Goal: Task Accomplishment & Management: Complete application form

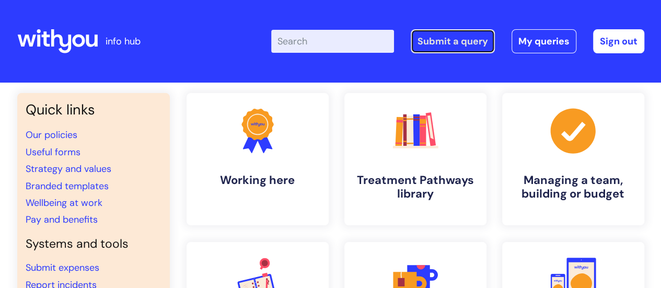
click at [457, 39] on link "Submit a query" at bounding box center [453, 41] width 84 height 24
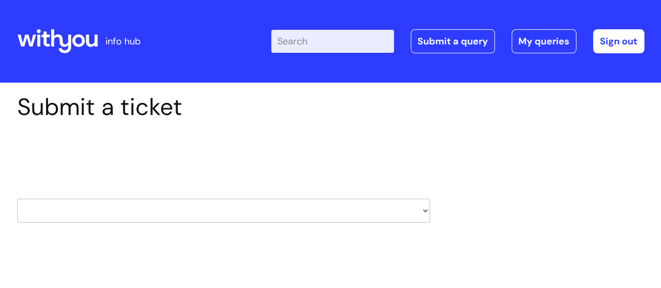
click at [68, 202] on select "HR / People IT and Support Clinical Drug Alerts Finance Accounts Data Support T…" at bounding box center [223, 211] width 413 height 24
select select "external_communications"
click at [17, 199] on select "HR / People IT and Support Clinical Drug Alerts Finance Accounts Data Support T…" at bounding box center [223, 211] width 413 height 24
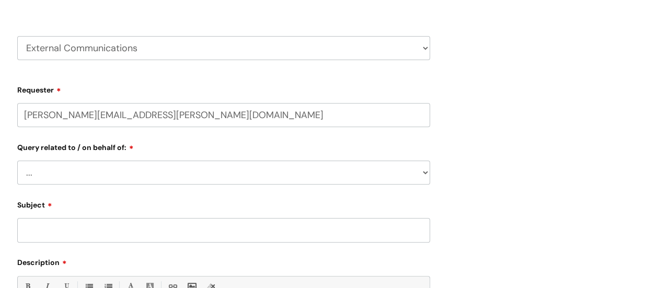
scroll to position [166, 0]
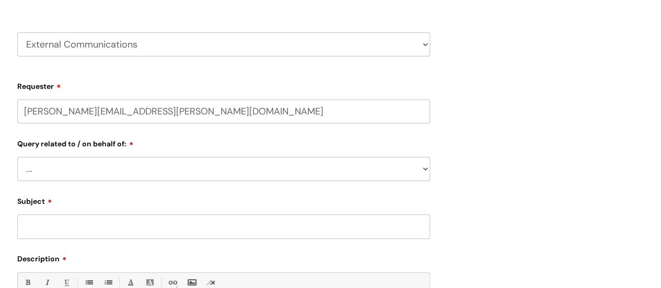
click at [80, 173] on select "... Brand or Brand Centre Website Queries (all regions) All Scottish Services I…" at bounding box center [223, 169] width 413 height 24
select select "Central Services"
click at [17, 157] on select "... Brand or Brand Centre Website Queries (all regions) All Scottish Services I…" at bounding box center [223, 169] width 413 height 24
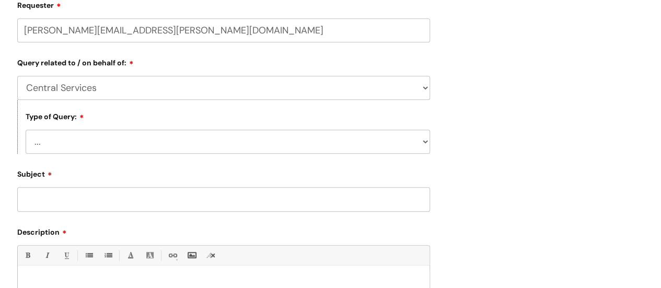
scroll to position [249, 0]
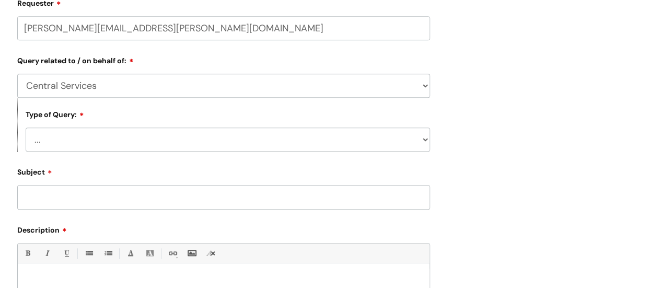
click at [98, 138] on select "... Press/Media support Social Media support Marketing materials Crisis communi…" at bounding box center [228, 140] width 404 height 24
select select "Social Media support"
click at [26, 128] on select "... Press/Media support Social Media support Marketing materials Crisis communi…" at bounding box center [228, 140] width 404 height 24
click at [81, 200] on input "Subject" at bounding box center [223, 197] width 413 height 24
type input "Fabulous Flamingos video footage"
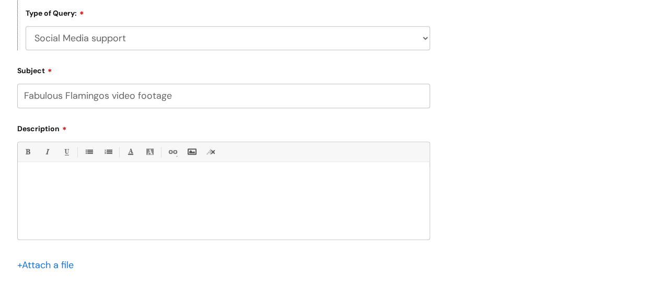
scroll to position [355, 0]
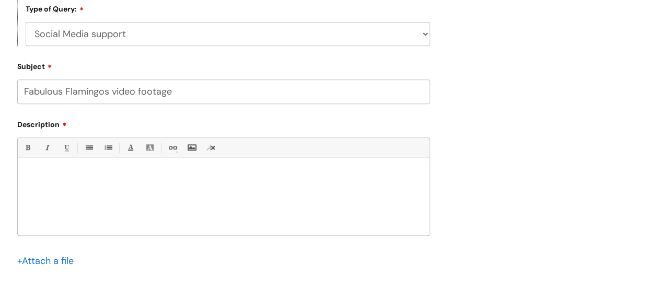
click at [71, 186] on div at bounding box center [224, 199] width 412 height 72
paste div
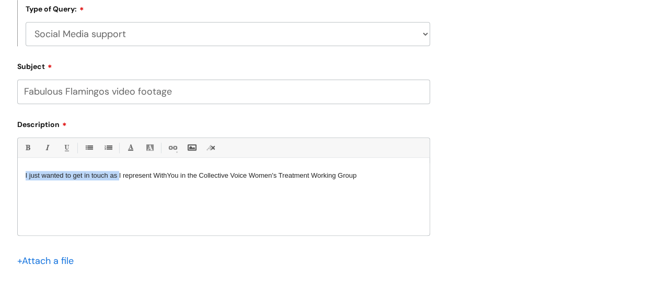
drag, startPoint x: 118, startPoint y: 177, endPoint x: 0, endPoint y: 161, distance: 119.2
click at [0, 161] on div "Submit a ticket Select issue type HR / People IT and Support Clinical Drug Aler…" at bounding box center [330, 53] width 661 height 651
click at [275, 176] on p "I represent WithYou in the Collective Voice Women's Treatment Working Group" at bounding box center [224, 175] width 396 height 9
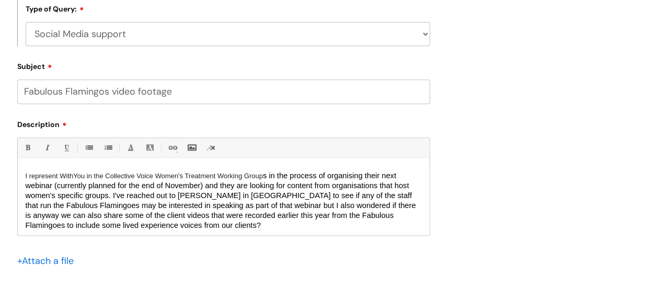
click at [268, 177] on span "s in the process of organising their next webinar (currently planned for the en…" at bounding box center [221, 200] width 390 height 58
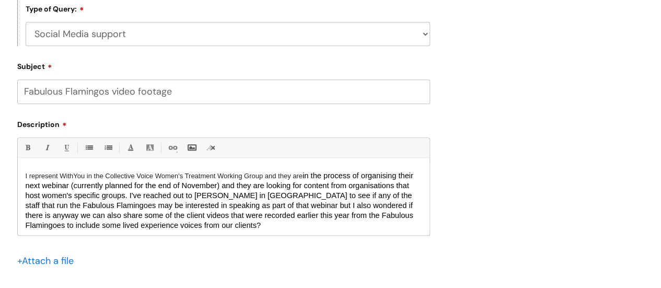
click at [94, 206] on span "in the process of organising their next webinar (currently planned for the end …" at bounding box center [220, 200] width 388 height 58
click at [153, 173] on span "I represent WithYou in the Collective Voice Women's Treatment Working Group and…" at bounding box center [164, 176] width 277 height 8
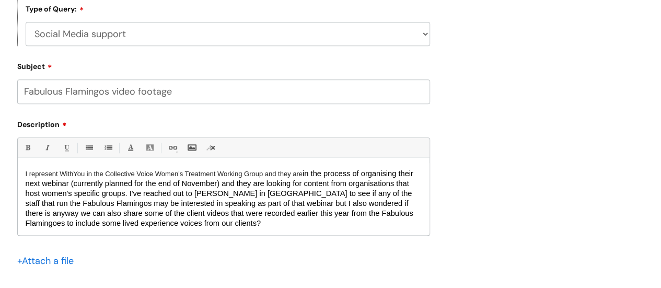
click at [228, 222] on p "I represent WithYou in the Collective Voice Women's Treatment Working Group and…" at bounding box center [224, 199] width 396 height 60
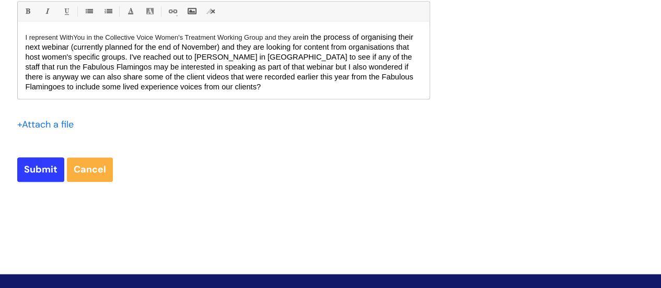
scroll to position [492, 0]
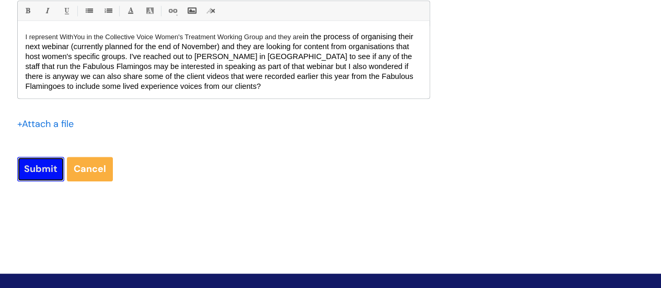
click at [31, 169] on input "Submit" at bounding box center [40, 169] width 47 height 24
type input "Please Wait..."
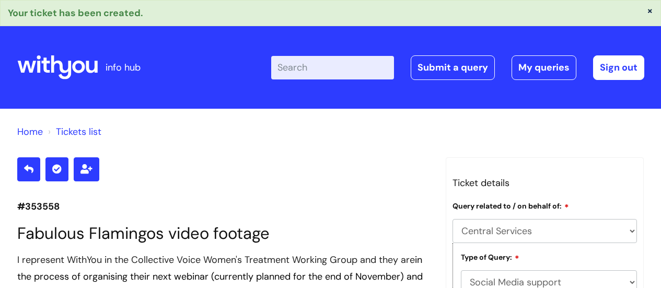
select select "Central Services"
select select "Social Media support"
